Goal: Information Seeking & Learning: Find specific fact

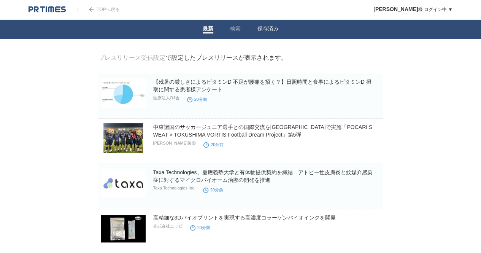
click at [241, 26] on li "検索" at bounding box center [235, 29] width 27 height 19
click at [232, 29] on link "検索" at bounding box center [235, 29] width 11 height 8
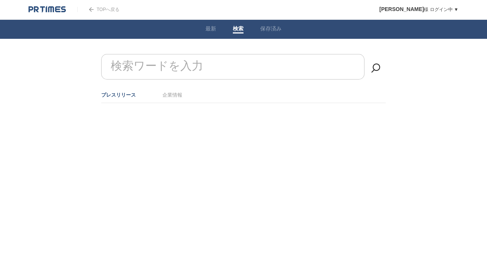
click at [250, 68] on input "検索ワードを入力" at bounding box center [232, 66] width 263 height 25
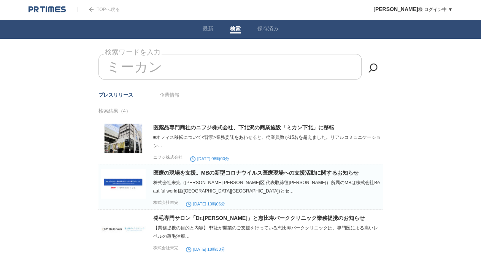
click at [181, 69] on input "ミーカン" at bounding box center [230, 66] width 263 height 25
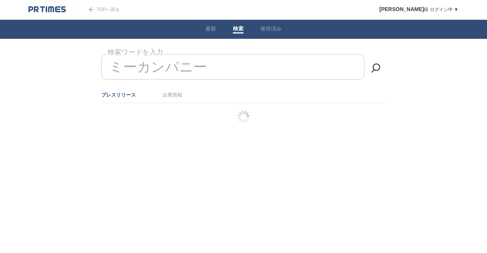
type input "ミーカンパニー"
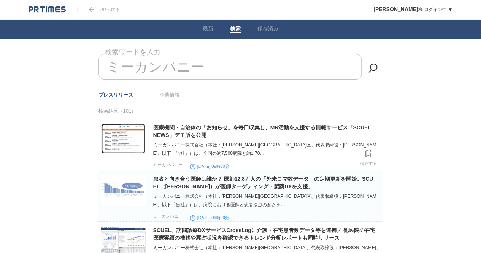
click at [186, 130] on h2 "医療機関・自治体の「お知らせ」を毎日収集し、MR活動を支援する情報サービス「SCUEL NEWS」デモ版を公開" at bounding box center [267, 131] width 228 height 15
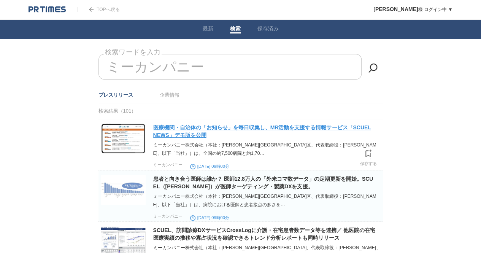
click at [178, 136] on link "医療機関・自治体の「お知らせ」を毎日収集し、MR活動を支援する情報サービス「SCUEL NEWS」デモ版を公開" at bounding box center [262, 131] width 218 height 14
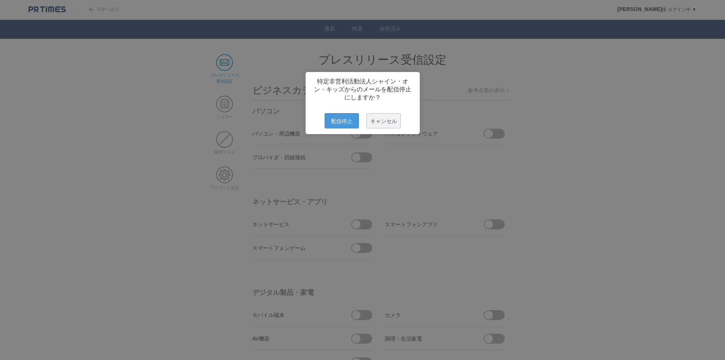
click at [339, 127] on span "配信停止" at bounding box center [342, 120] width 34 height 15
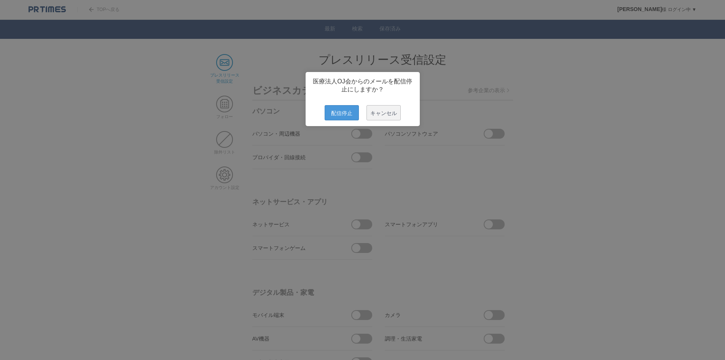
click at [345, 115] on span "配信停止" at bounding box center [342, 112] width 34 height 15
drag, startPoint x: 342, startPoint y: 111, endPoint x: 336, endPoint y: 112, distance: 6.1
click at [342, 112] on span "配信停止" at bounding box center [342, 112] width 34 height 15
